Goal: Task Accomplishment & Management: Use online tool/utility

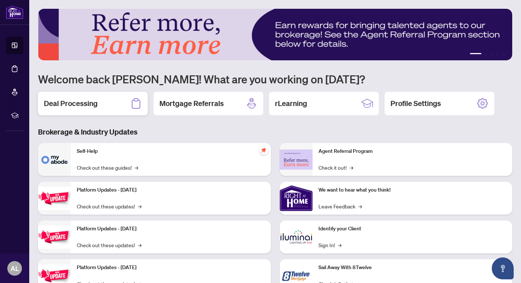
click at [120, 106] on div "Deal Processing" at bounding box center [93, 103] width 110 height 23
